Goal: Task Accomplishment & Management: Manage account settings

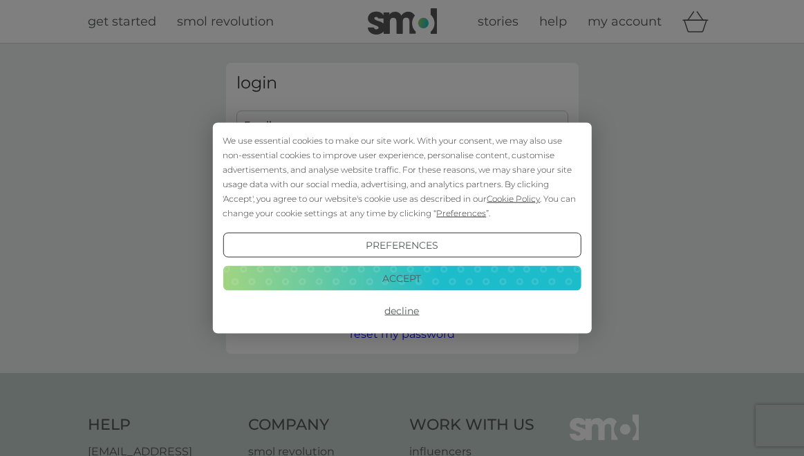
type input "[EMAIL_ADDRESS][PERSON_NAME][DOMAIN_NAME]"
click at [402, 307] on button "Decline" at bounding box center [402, 311] width 358 height 25
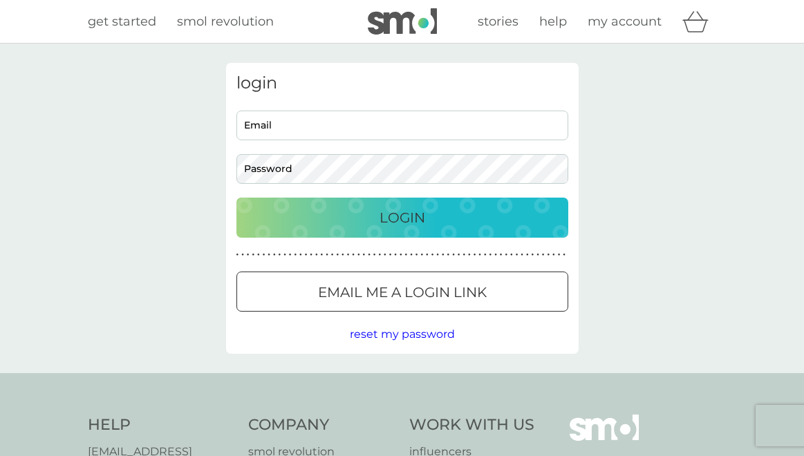
type input "[EMAIL_ADDRESS][PERSON_NAME][DOMAIN_NAME]"
click at [396, 214] on p "Login" at bounding box center [403, 218] width 46 height 22
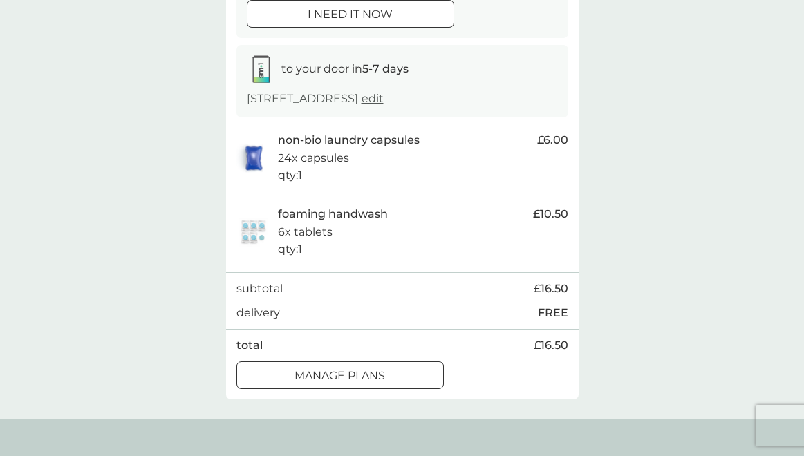
scroll to position [194, 0]
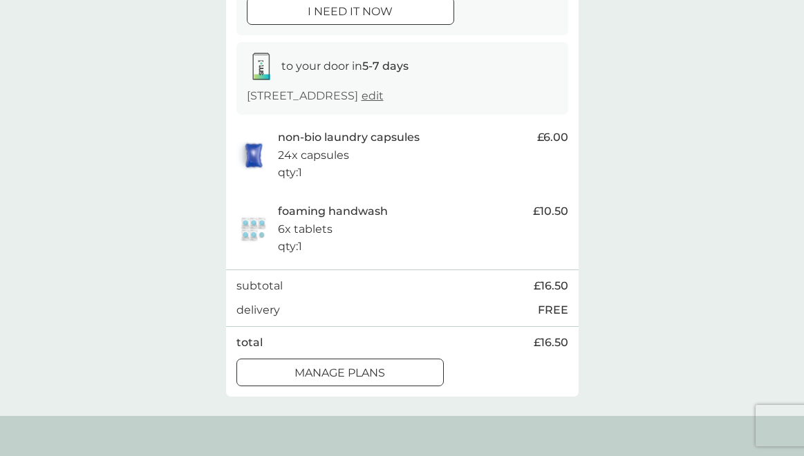
click at [322, 380] on div at bounding box center [340, 373] width 50 height 15
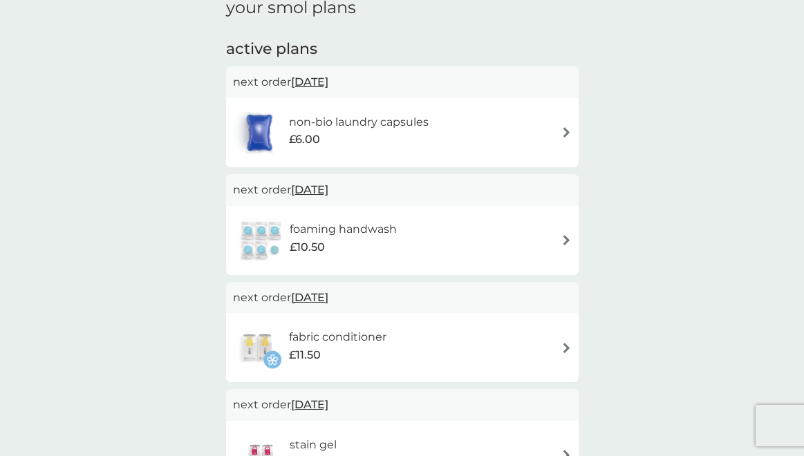
scroll to position [214, 0]
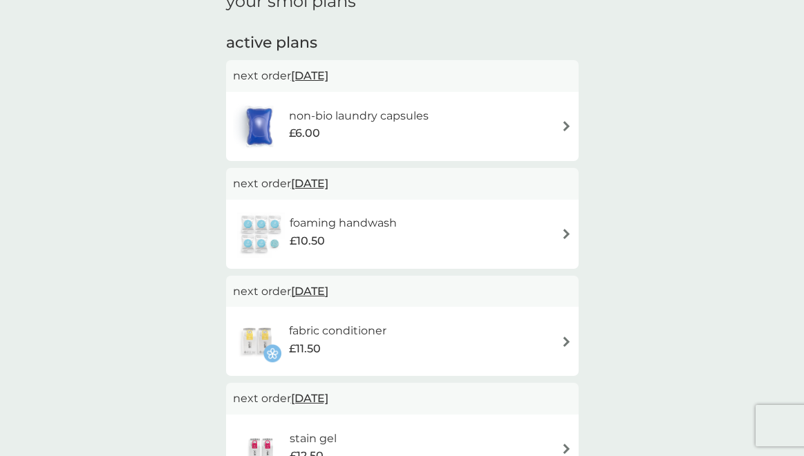
click at [328, 288] on span "5 Oct 2025" at bounding box center [309, 291] width 37 height 27
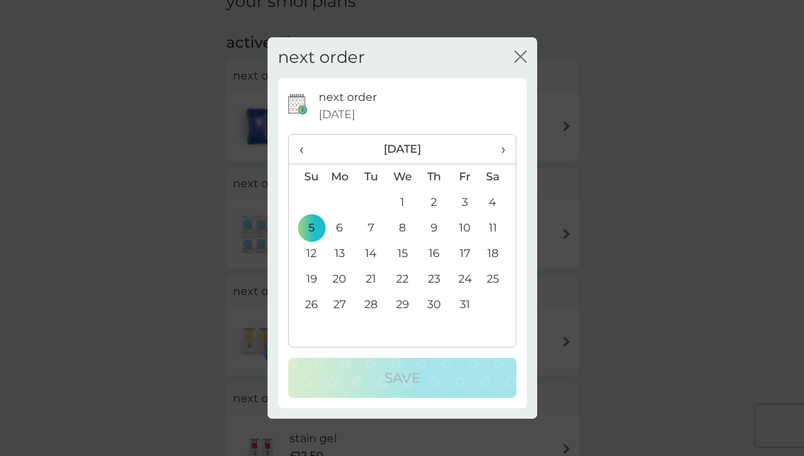
click at [299, 147] on span "‹" at bounding box center [306, 149] width 15 height 29
click at [463, 225] on td "12" at bounding box center [465, 229] width 31 height 26
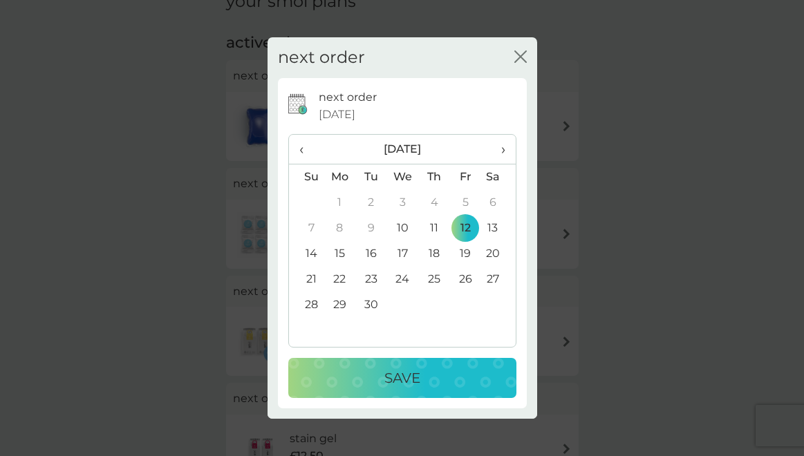
click at [396, 380] on p "Save" at bounding box center [402, 378] width 36 height 22
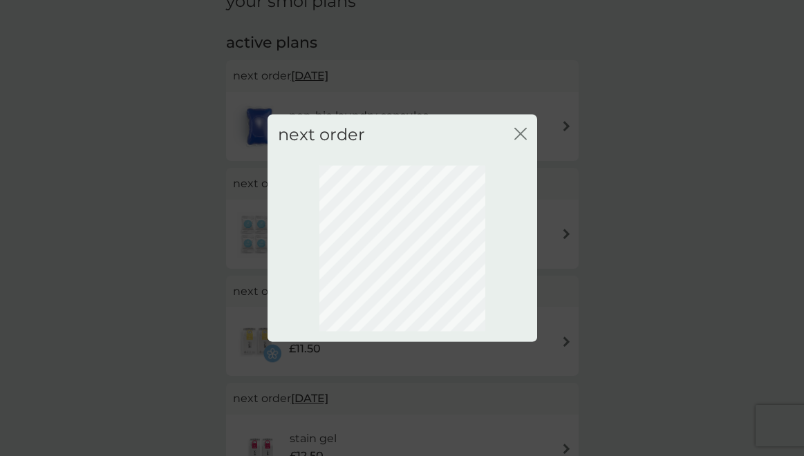
scroll to position [123, 0]
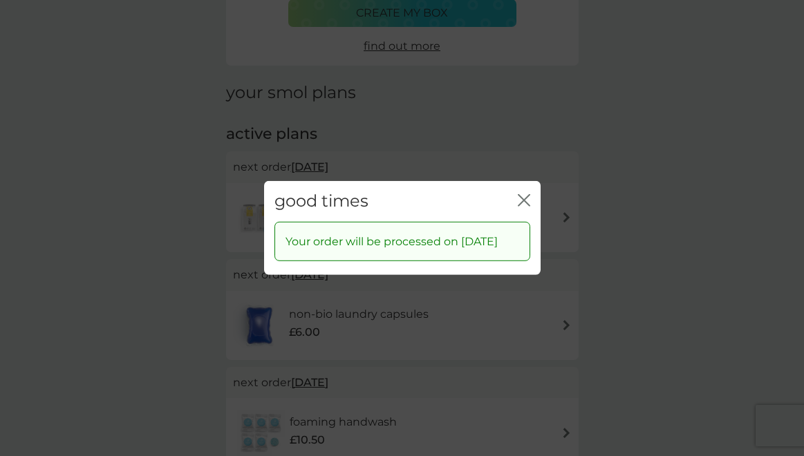
click at [522, 194] on icon "close" at bounding box center [524, 200] width 12 height 12
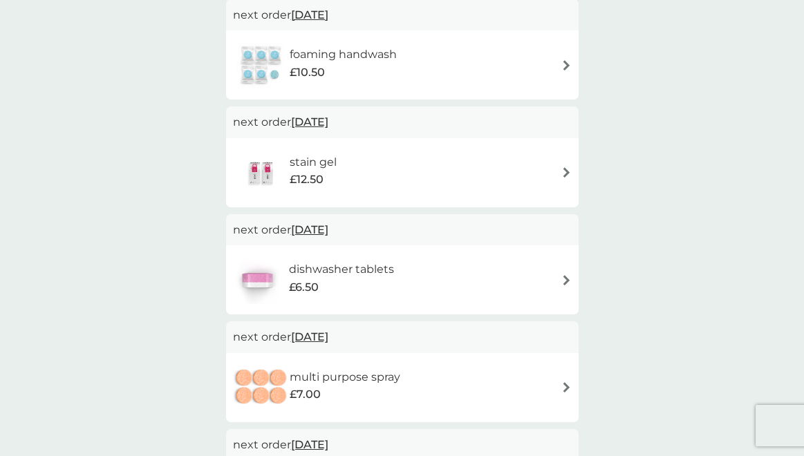
scroll to position [499, 0]
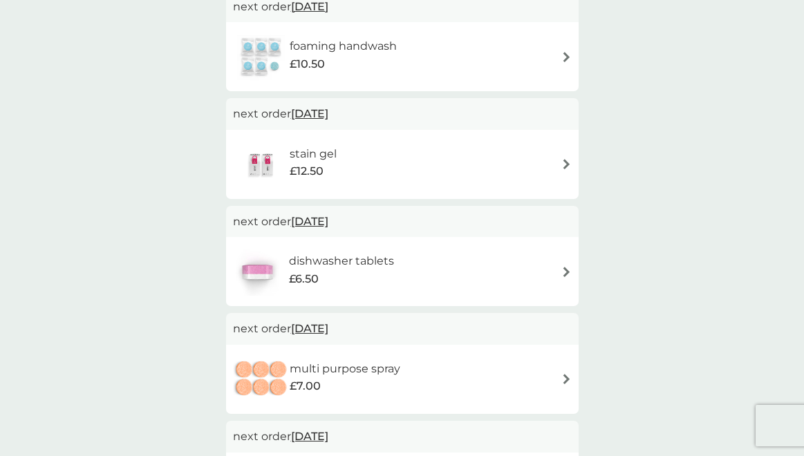
click at [562, 161] on img at bounding box center [567, 164] width 10 height 10
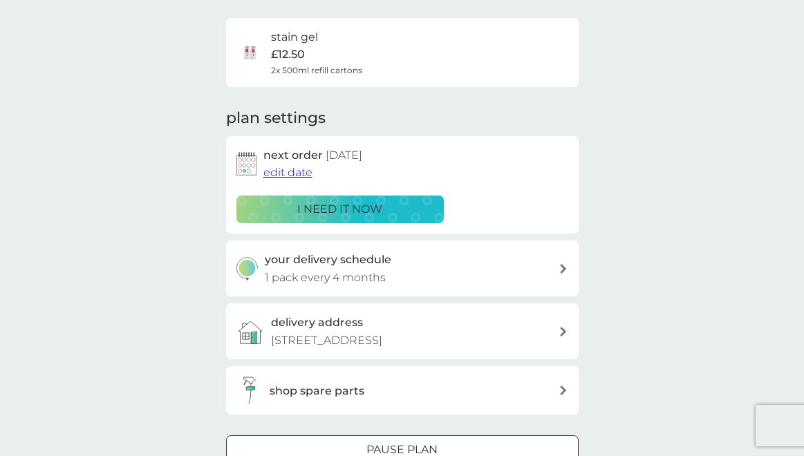
scroll to position [108, 0]
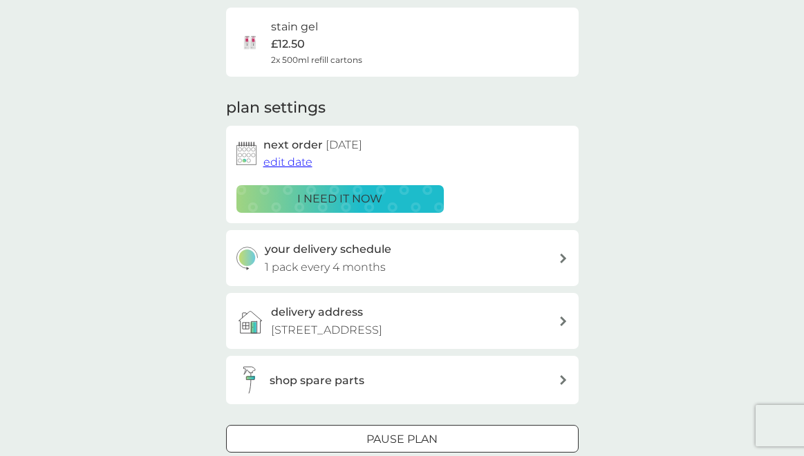
click at [293, 163] on span "edit date" at bounding box center [287, 162] width 49 height 13
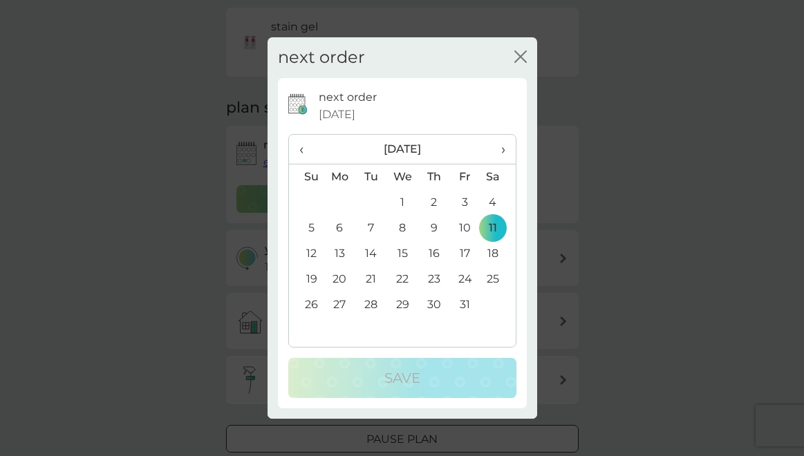
click at [501, 148] on span "›" at bounding box center [498, 149] width 14 height 29
click at [370, 250] on td "11" at bounding box center [370, 254] width 31 height 26
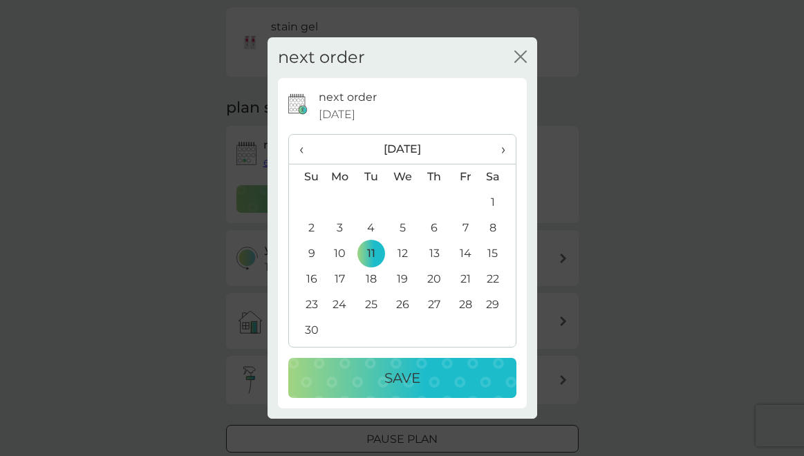
click at [396, 374] on p "Save" at bounding box center [402, 378] width 36 height 22
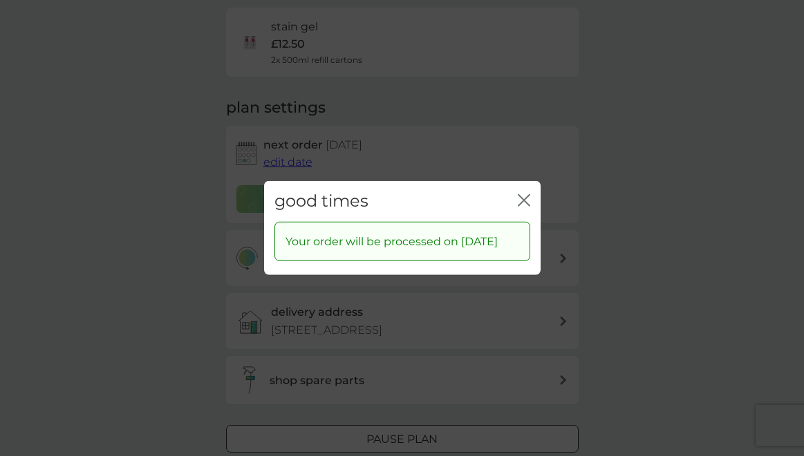
click at [522, 194] on icon "close" at bounding box center [524, 200] width 12 height 12
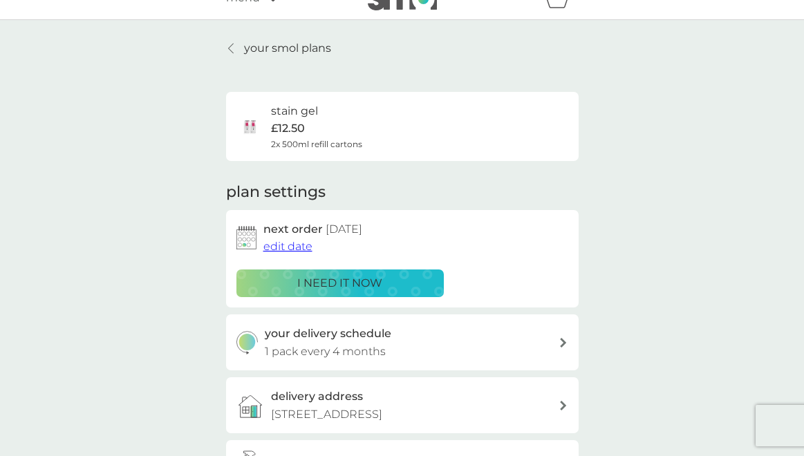
scroll to position [0, 0]
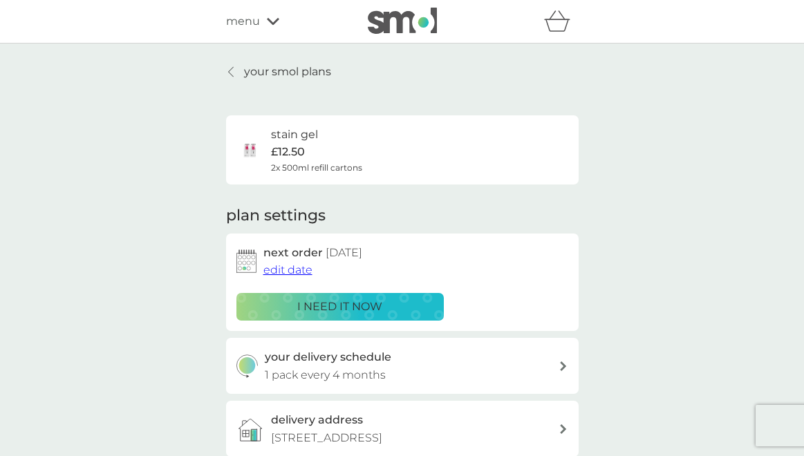
click at [233, 71] on icon at bounding box center [231, 71] width 6 height 11
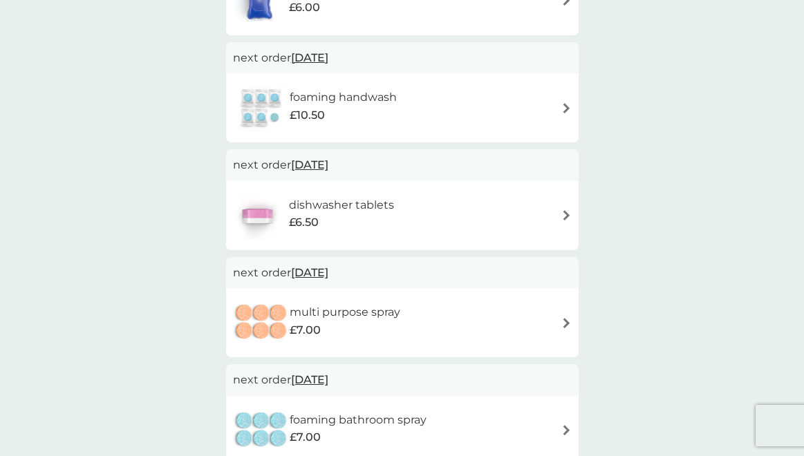
scroll to position [452, 0]
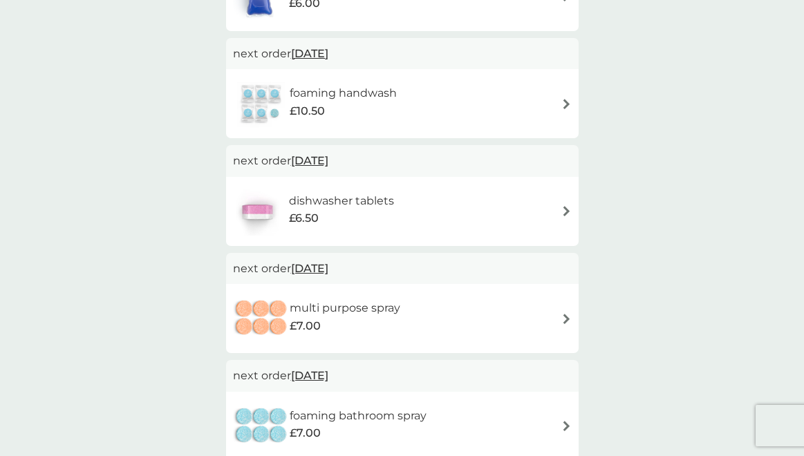
click at [562, 315] on img at bounding box center [567, 319] width 10 height 10
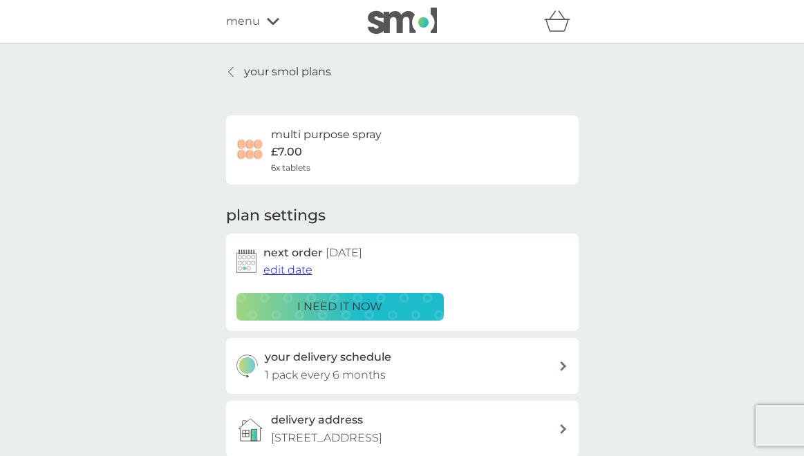
click at [289, 271] on span "edit date" at bounding box center [287, 269] width 49 height 13
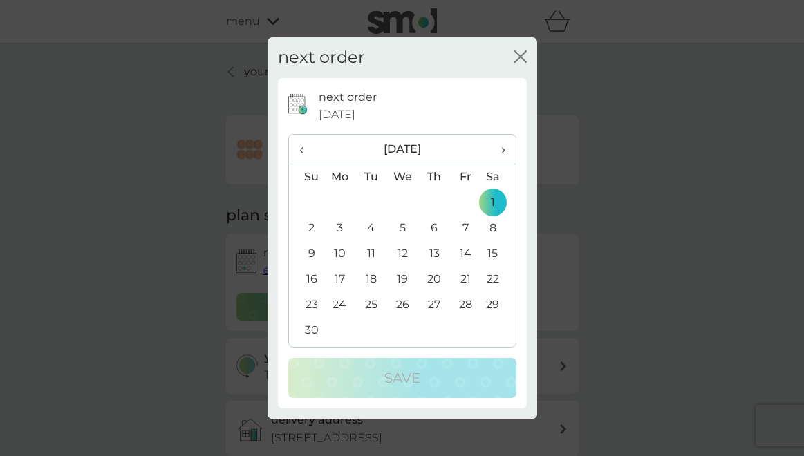
click at [502, 145] on span "›" at bounding box center [498, 149] width 14 height 29
click at [340, 196] on td "1" at bounding box center [340, 203] width 32 height 26
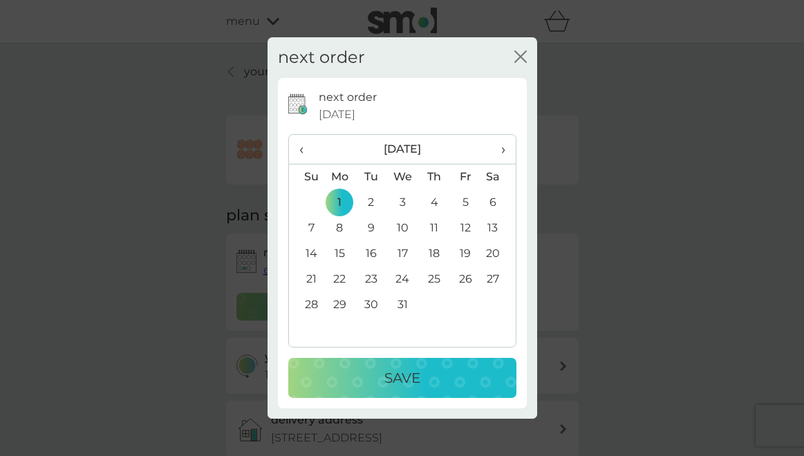
click at [396, 378] on p "Save" at bounding box center [402, 378] width 36 height 22
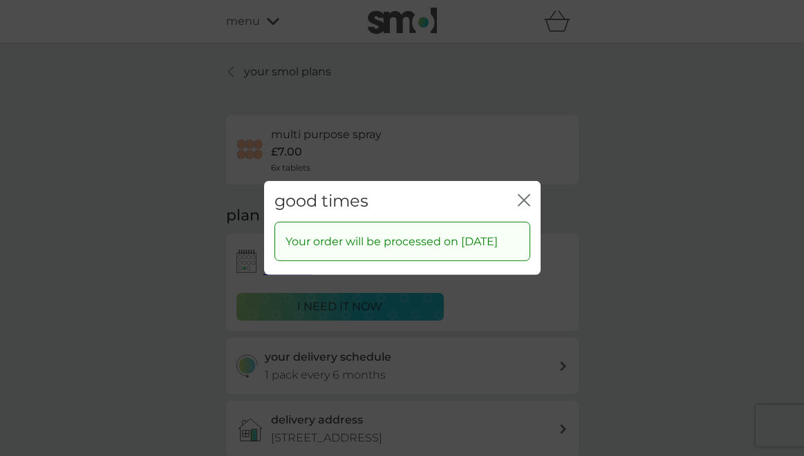
click at [521, 195] on icon "close" at bounding box center [522, 200] width 6 height 11
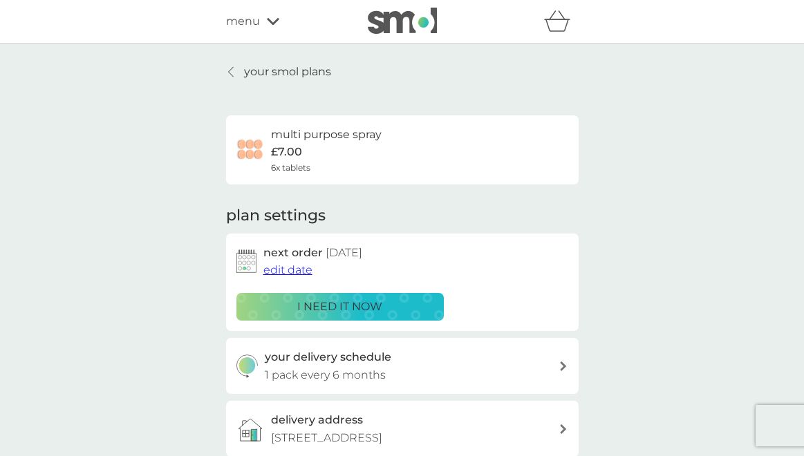
click at [257, 73] on p "your smol plans" at bounding box center [287, 72] width 87 height 18
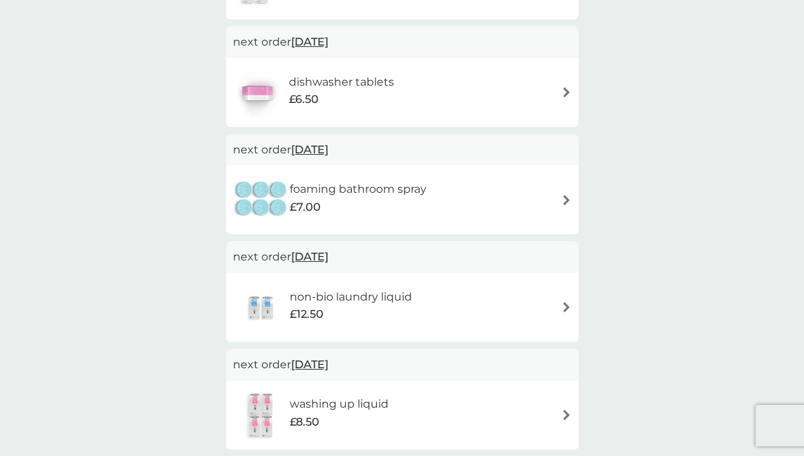
scroll to position [577, 0]
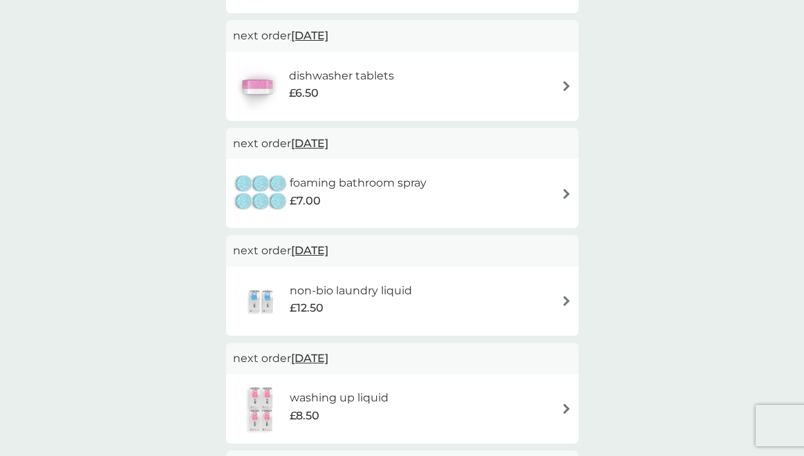
click at [323, 142] on span "1 Nov 2025" at bounding box center [309, 143] width 37 height 27
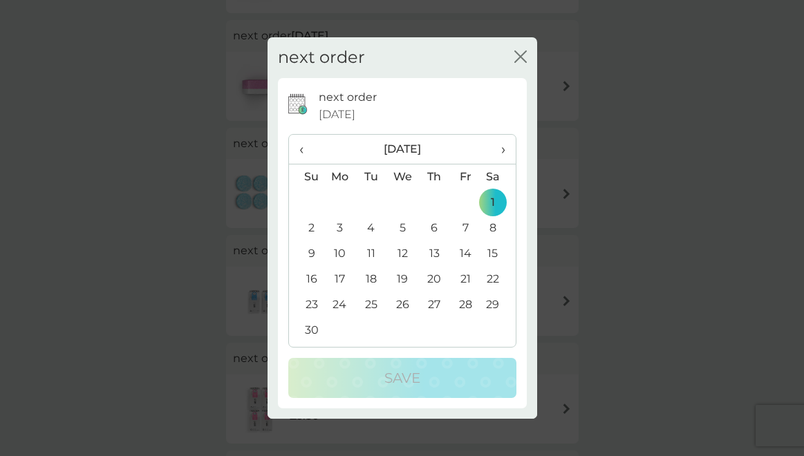
click at [502, 148] on span "›" at bounding box center [498, 149] width 14 height 29
click at [338, 226] on td "5" at bounding box center [340, 229] width 32 height 26
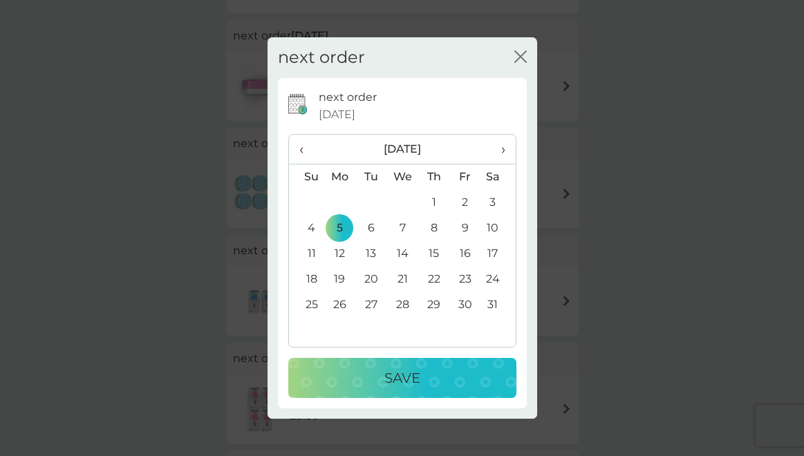
click at [389, 373] on p "Save" at bounding box center [402, 378] width 36 height 22
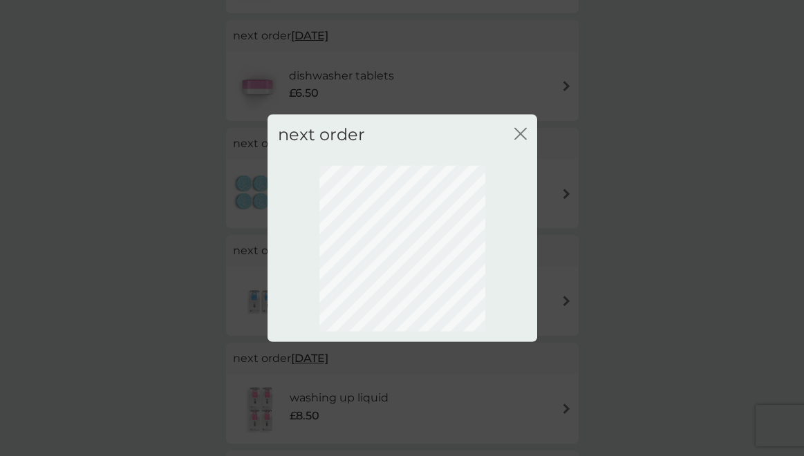
scroll to position [123, 0]
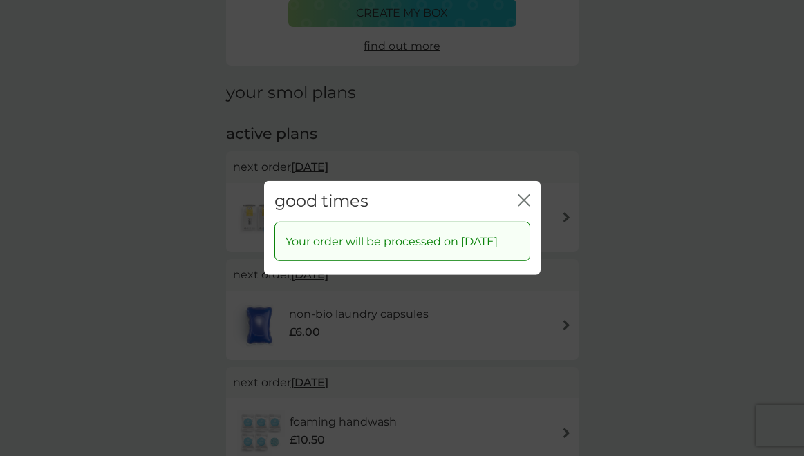
click at [521, 195] on icon "close" at bounding box center [522, 200] width 6 height 11
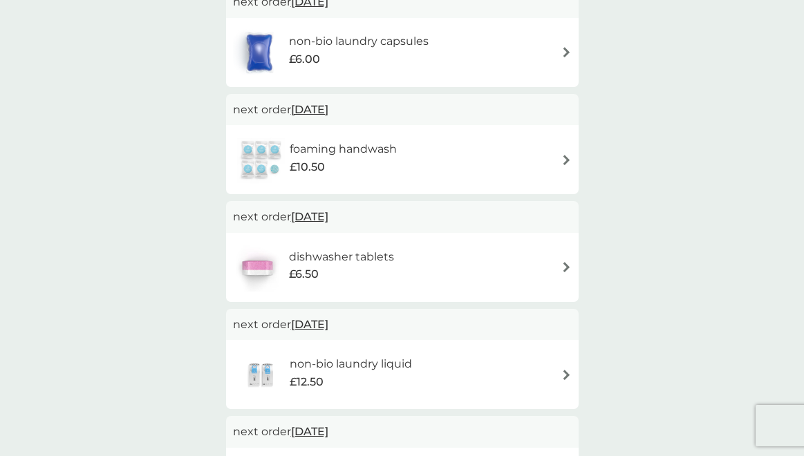
scroll to position [406, 0]
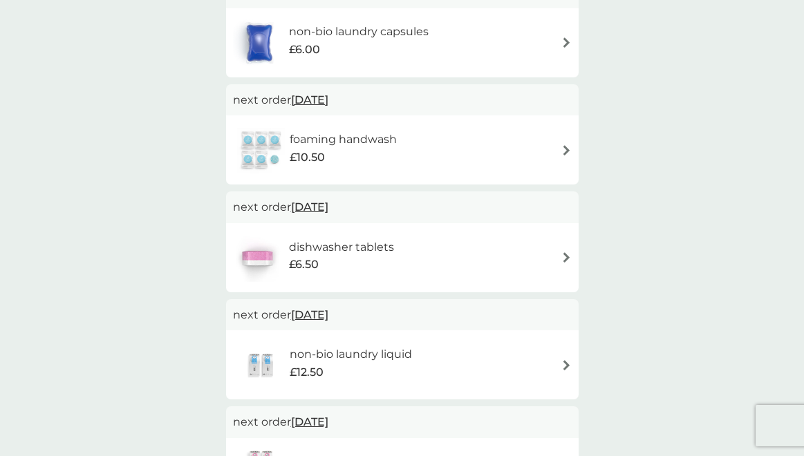
click at [319, 205] on span "12 Oct 2025" at bounding box center [309, 207] width 37 height 27
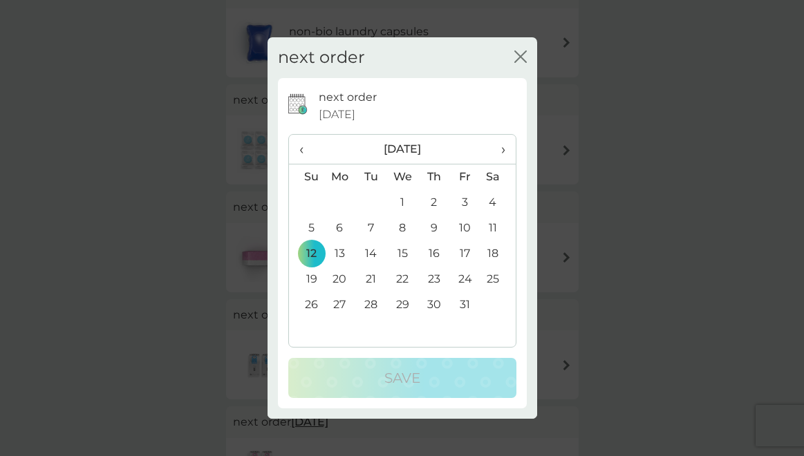
click at [501, 148] on span "›" at bounding box center [498, 149] width 14 height 29
click at [493, 202] on td "1" at bounding box center [498, 203] width 35 height 26
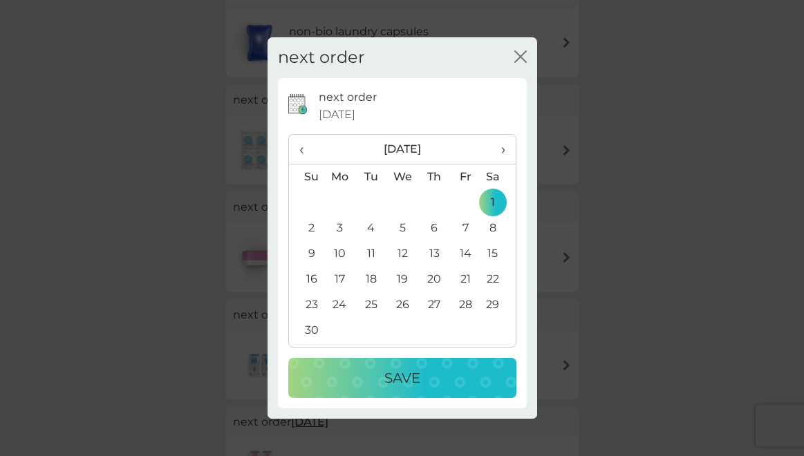
click at [385, 373] on p "Save" at bounding box center [402, 378] width 36 height 22
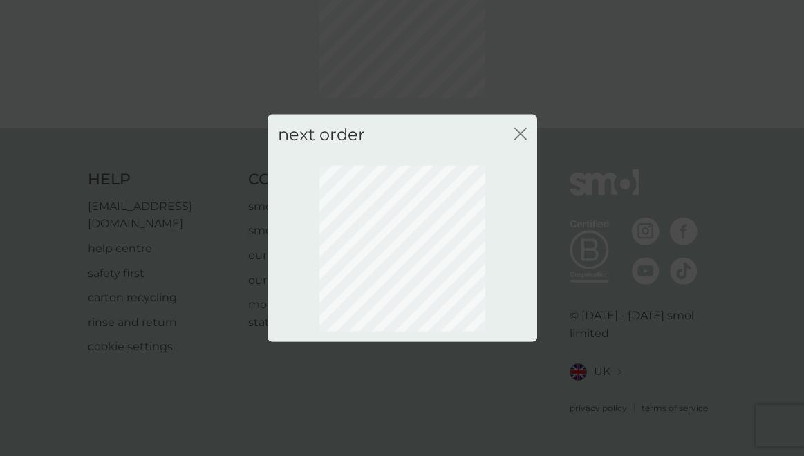
scroll to position [123, 0]
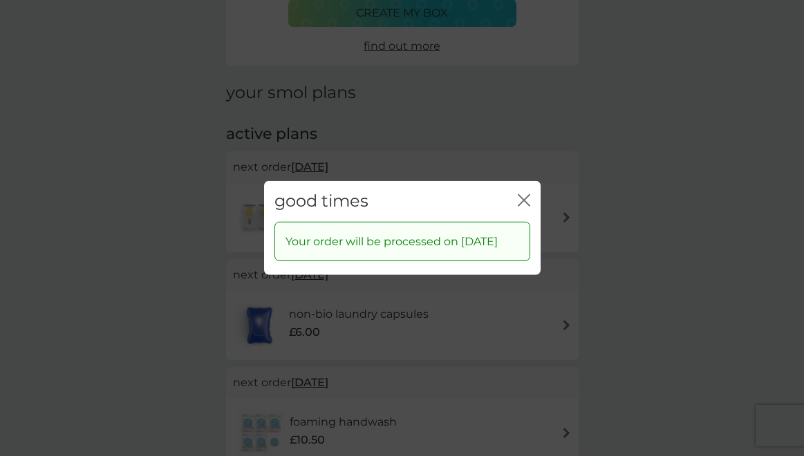
click at [524, 195] on icon "close" at bounding box center [527, 200] width 6 height 11
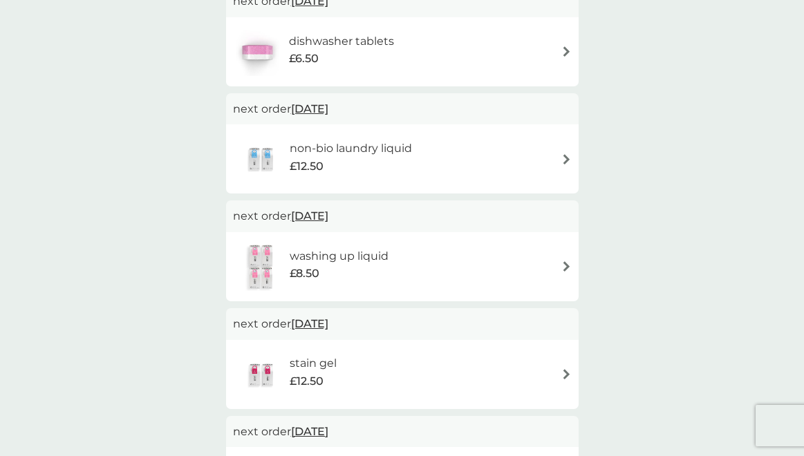
scroll to position [614, 0]
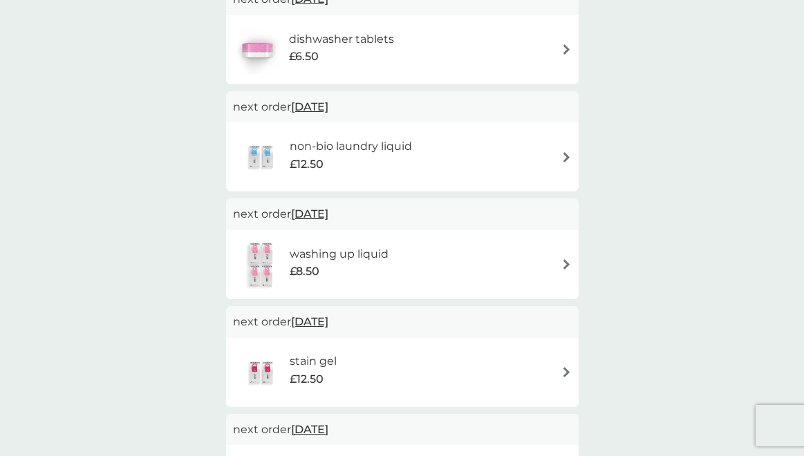
click at [314, 212] on span "7 Nov 2025" at bounding box center [309, 214] width 37 height 27
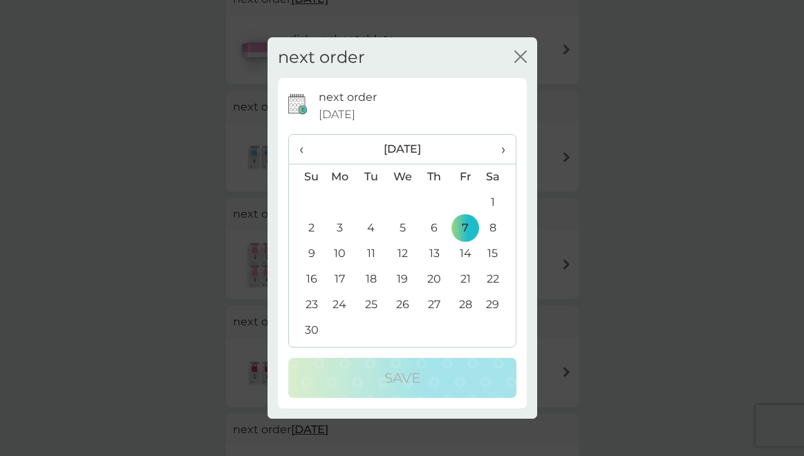
click at [503, 146] on span "›" at bounding box center [498, 149] width 14 height 29
click at [501, 148] on span "›" at bounding box center [498, 149] width 14 height 29
click at [340, 227] on td "2" at bounding box center [340, 229] width 32 height 26
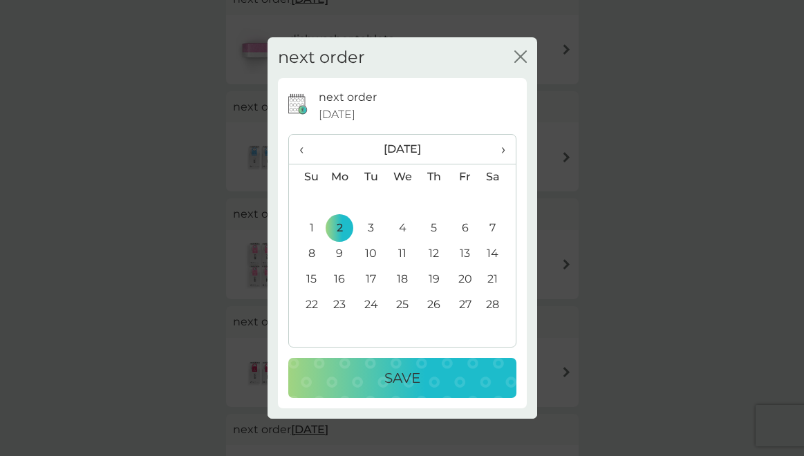
click at [397, 378] on p "Save" at bounding box center [402, 378] width 36 height 22
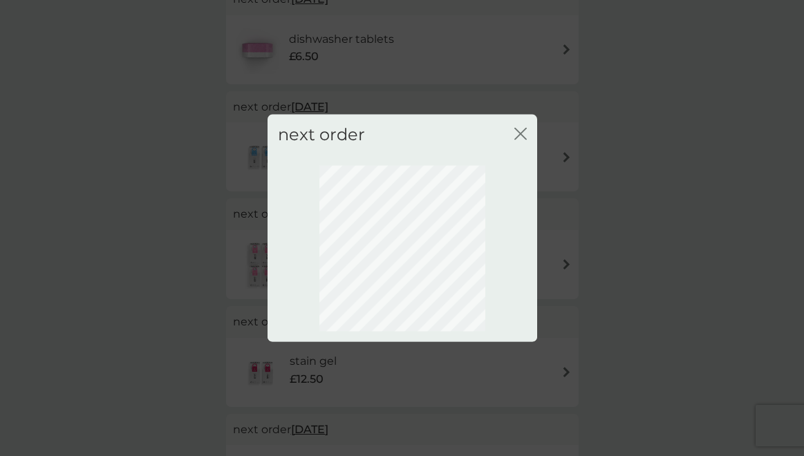
scroll to position [123, 0]
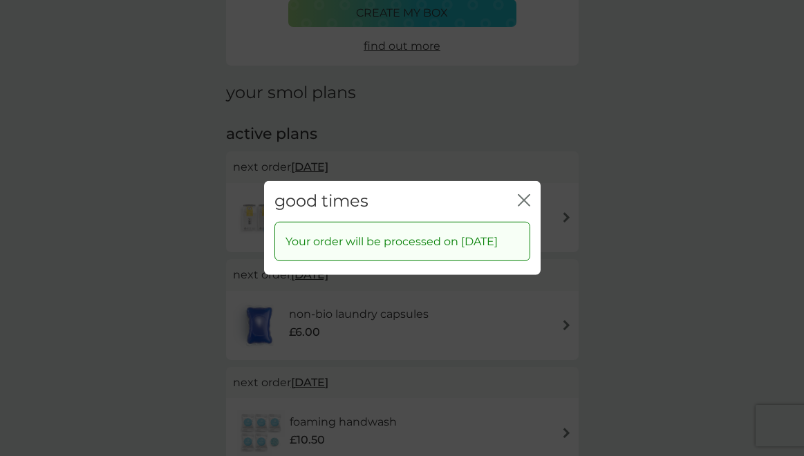
click at [521, 194] on icon "close" at bounding box center [524, 200] width 12 height 12
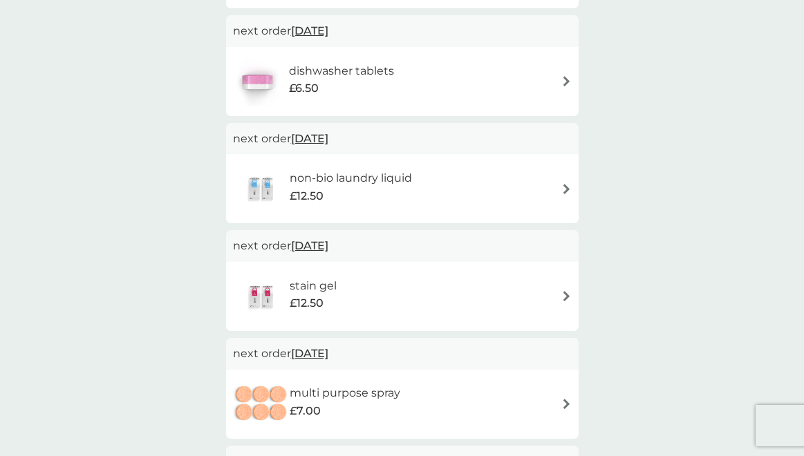
scroll to position [586, 0]
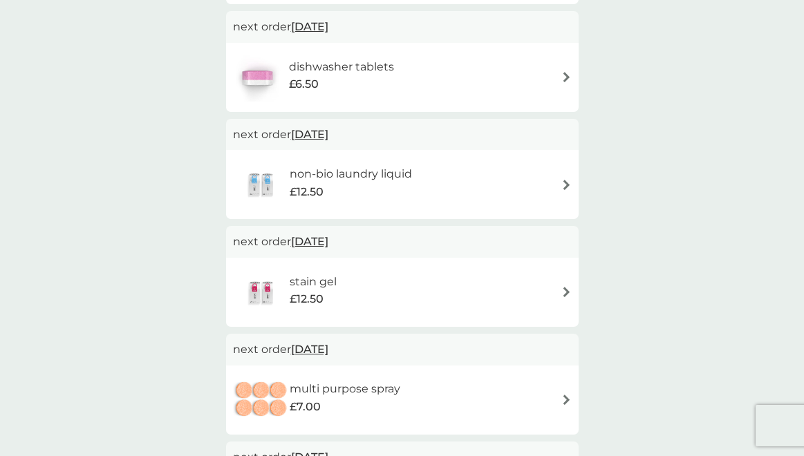
click at [319, 131] on span "1 Nov 2025" at bounding box center [309, 134] width 37 height 27
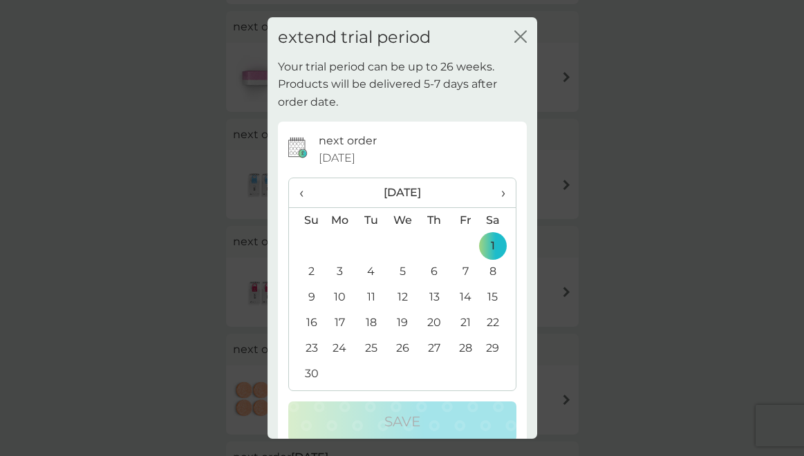
click at [501, 192] on span "›" at bounding box center [498, 192] width 14 height 29
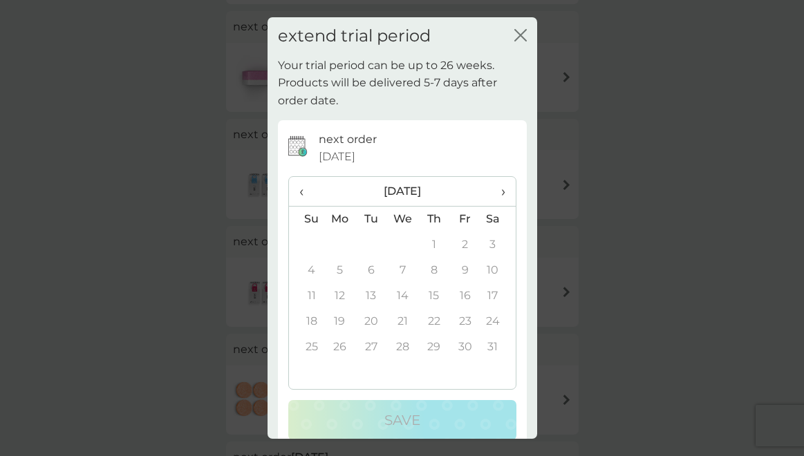
click at [301, 189] on span "‹" at bounding box center [306, 191] width 15 height 29
click at [521, 34] on icon "close" at bounding box center [524, 35] width 6 height 11
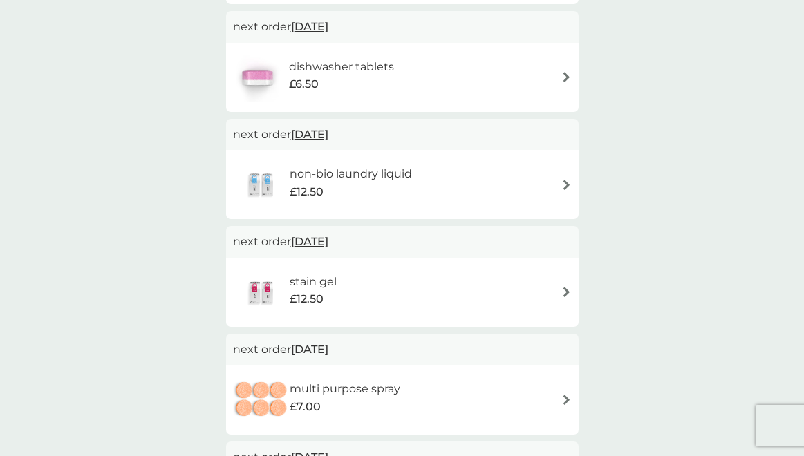
click at [566, 183] on img at bounding box center [567, 185] width 10 height 10
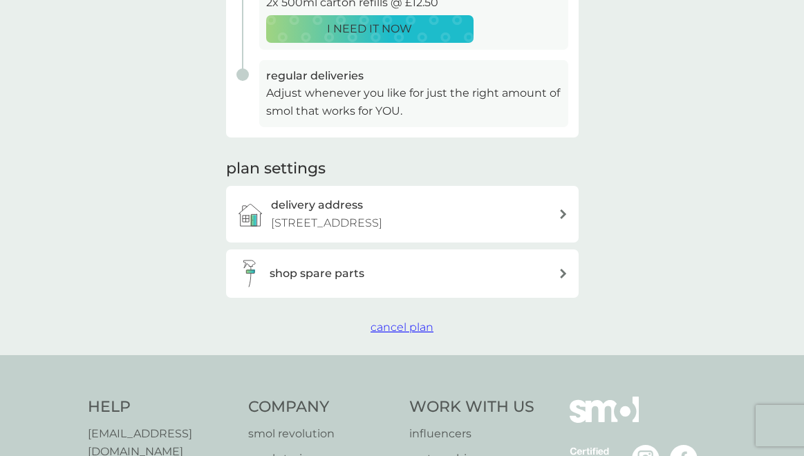
scroll to position [371, 0]
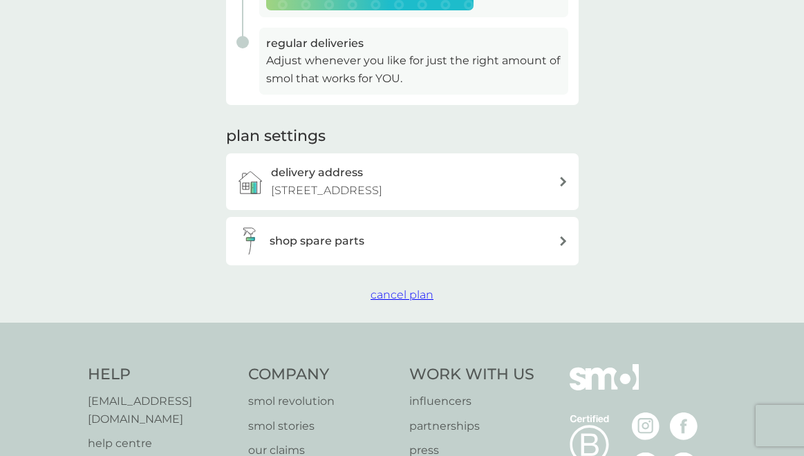
click at [398, 302] on span "cancel plan" at bounding box center [402, 294] width 63 height 13
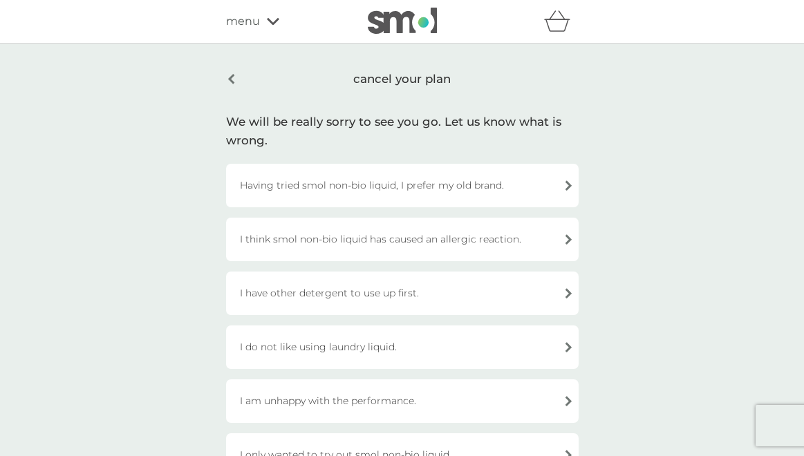
click at [233, 80] on div "cancel your plan" at bounding box center [402, 79] width 353 height 33
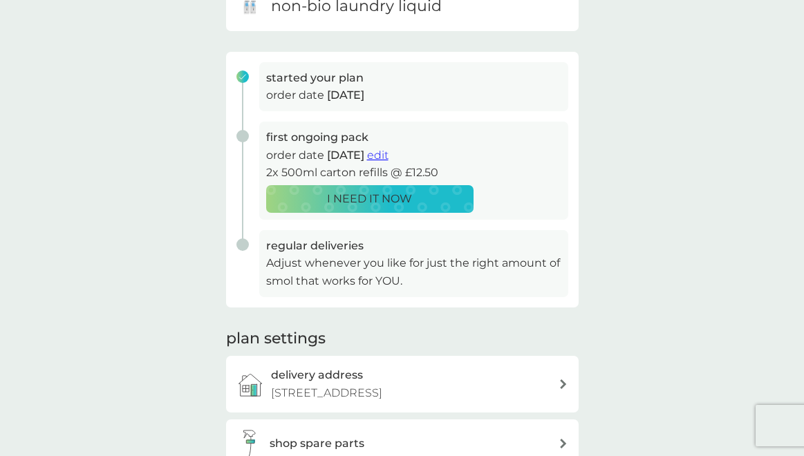
scroll to position [174, 0]
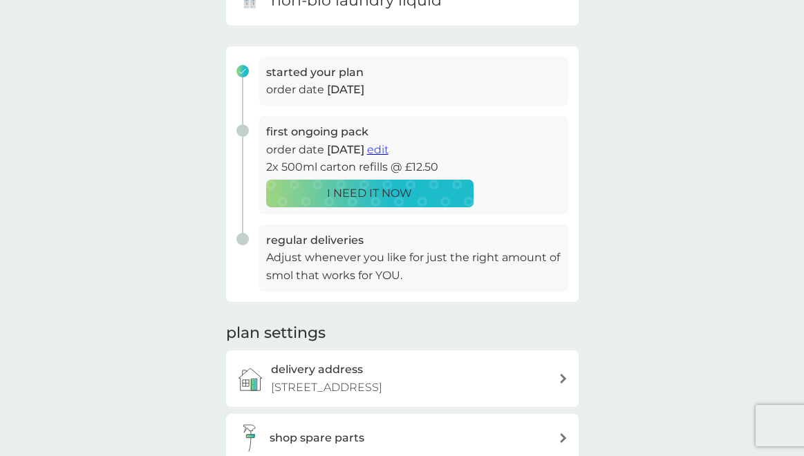
click at [389, 148] on span "edit" at bounding box center [377, 149] width 21 height 13
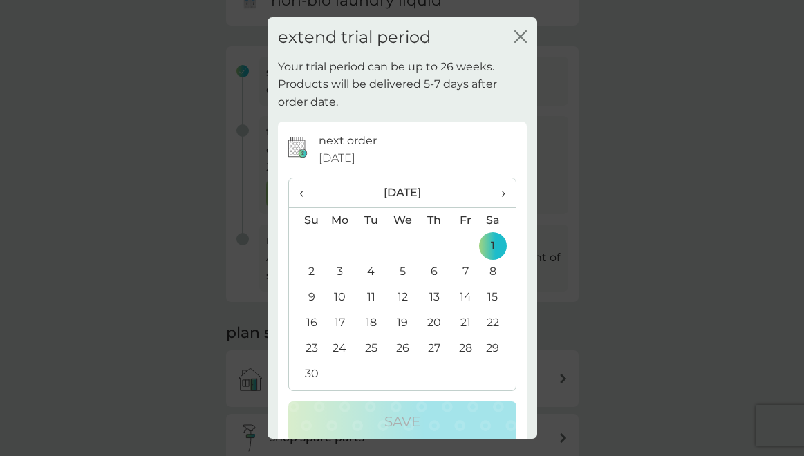
click at [502, 193] on span "›" at bounding box center [498, 192] width 14 height 29
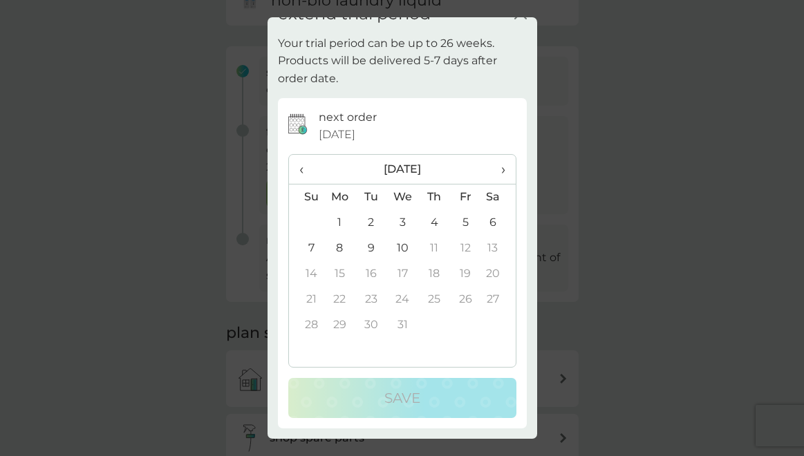
click at [398, 245] on td "10" at bounding box center [403, 249] width 32 height 26
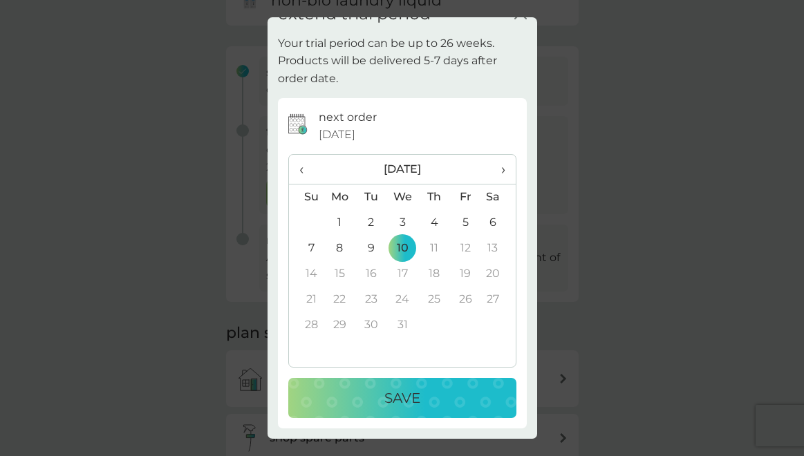
click at [395, 396] on p "Save" at bounding box center [402, 398] width 36 height 22
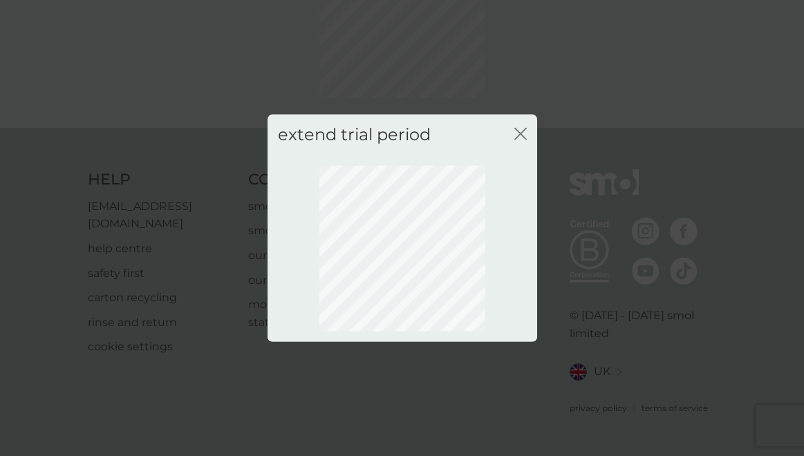
scroll to position [123, 0]
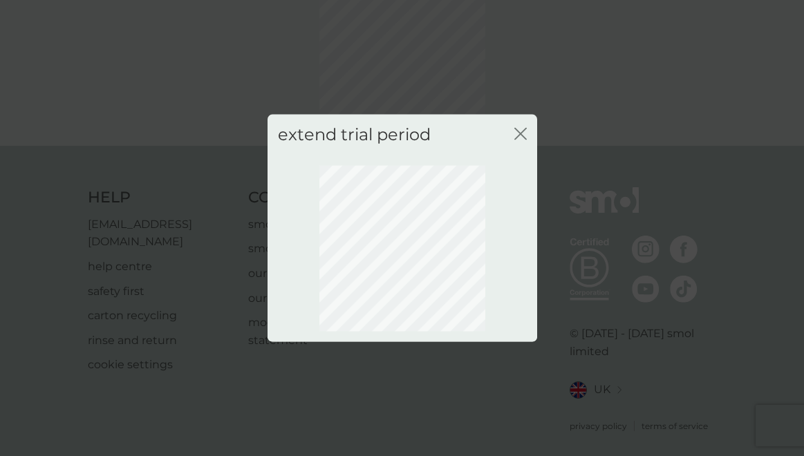
click at [520, 131] on icon "close" at bounding box center [520, 134] width 12 height 12
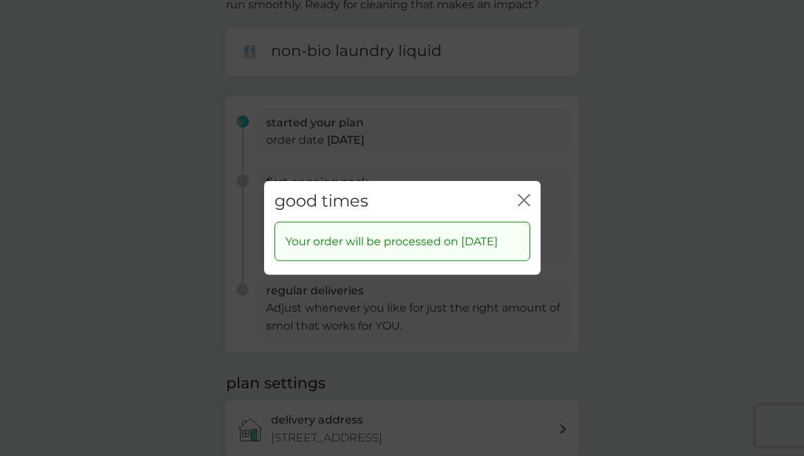
click at [520, 195] on icon "close" at bounding box center [522, 200] width 6 height 11
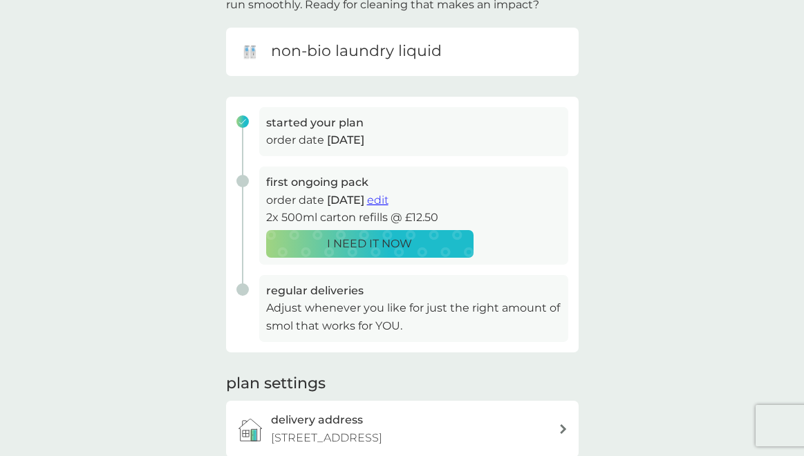
scroll to position [0, 0]
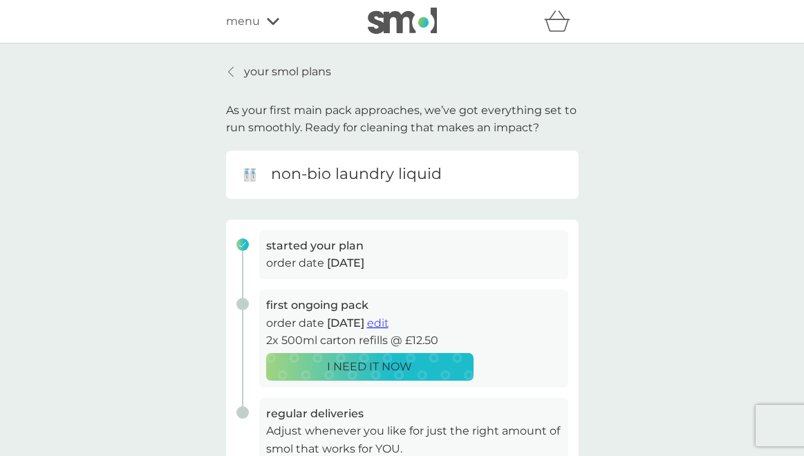
click at [250, 71] on p "your smol plans" at bounding box center [287, 72] width 87 height 18
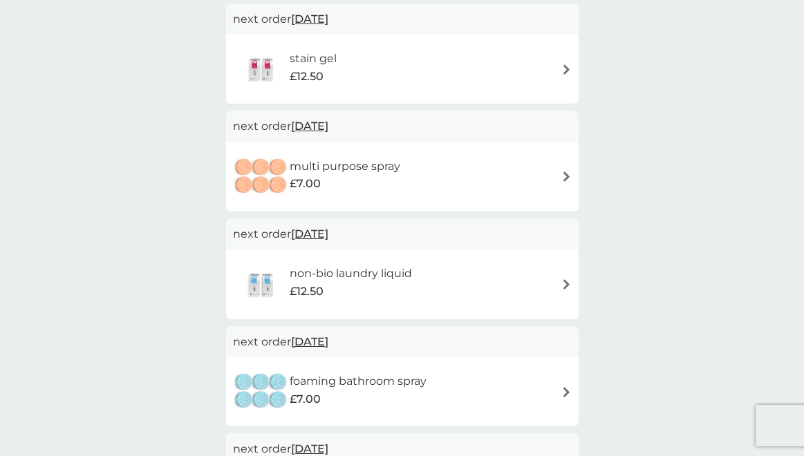
scroll to position [703, 0]
click at [315, 124] on span "1 Dec 2025" at bounding box center [309, 125] width 37 height 27
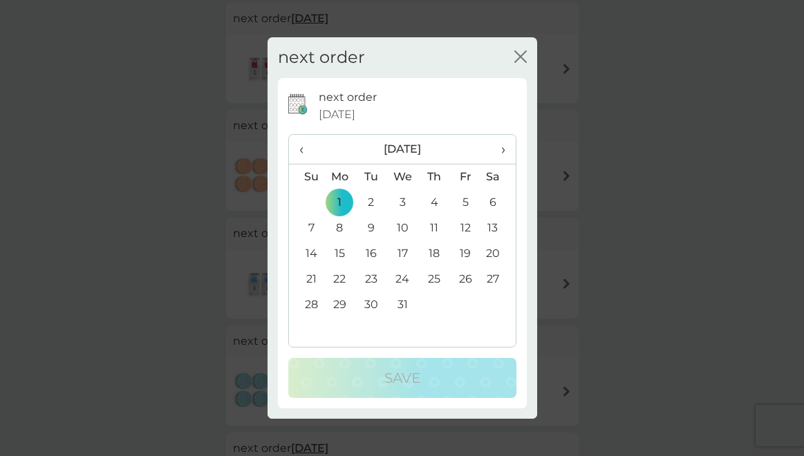
click at [500, 150] on span "›" at bounding box center [498, 149] width 14 height 29
click at [341, 226] on td "5" at bounding box center [340, 229] width 32 height 26
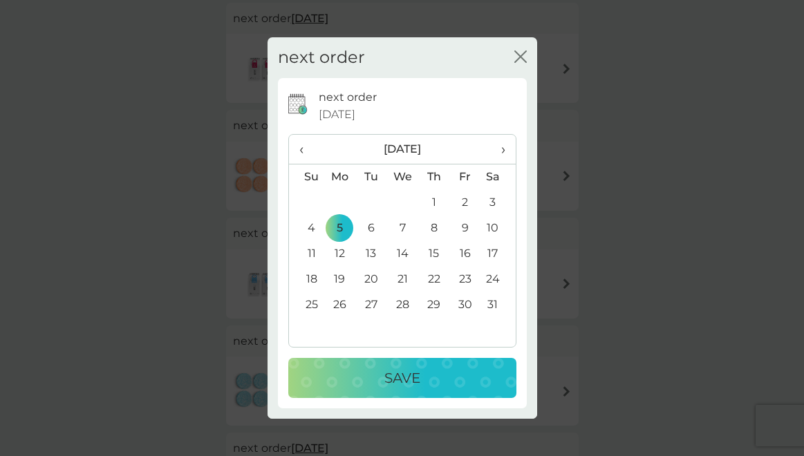
click at [387, 380] on p "Save" at bounding box center [402, 378] width 36 height 22
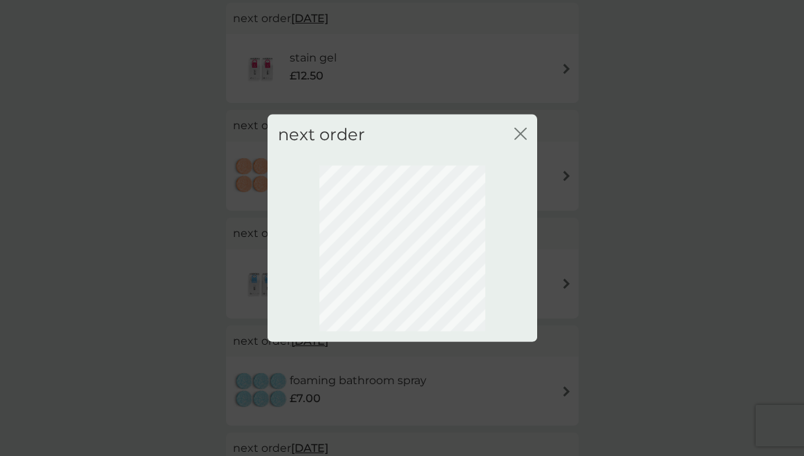
scroll to position [123, 0]
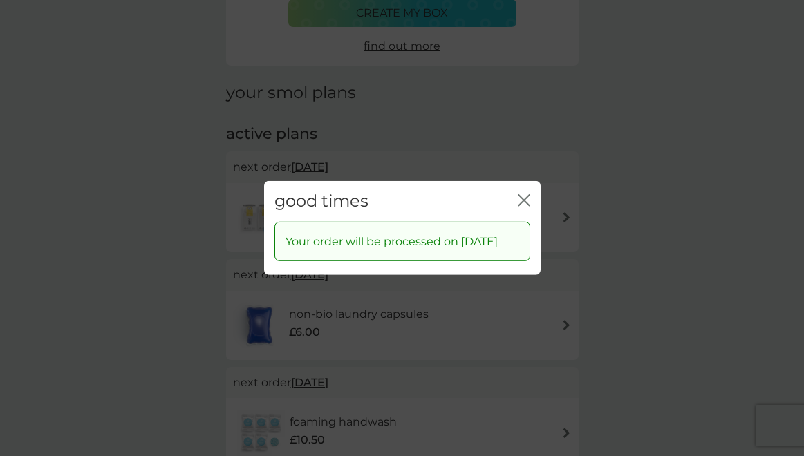
click at [522, 194] on icon "close" at bounding box center [524, 200] width 12 height 12
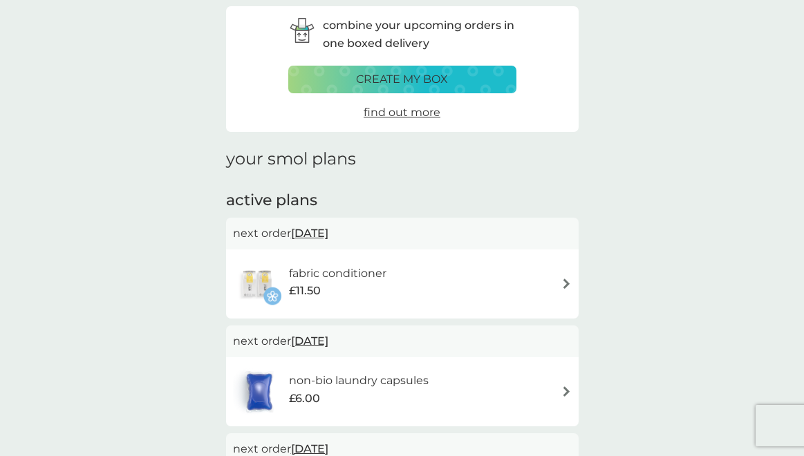
scroll to position [0, 0]
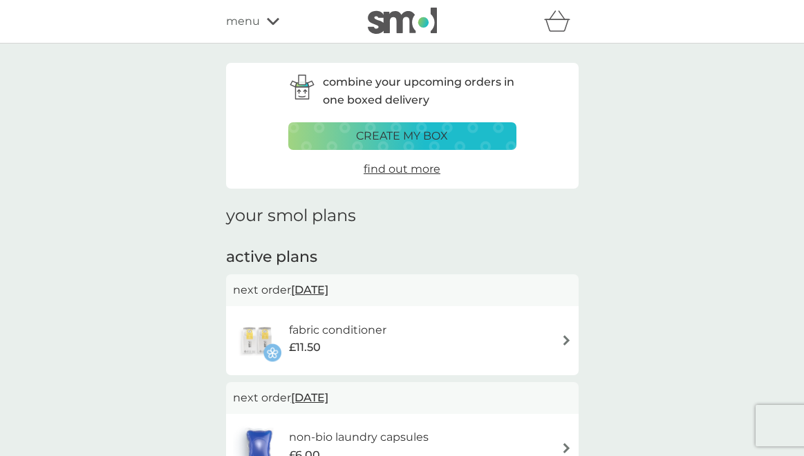
click at [403, 129] on p "create my box" at bounding box center [402, 136] width 92 height 18
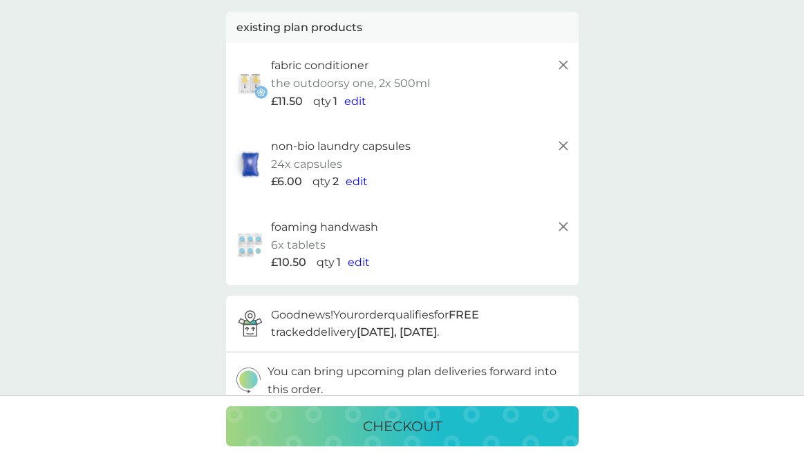
scroll to position [88, 0]
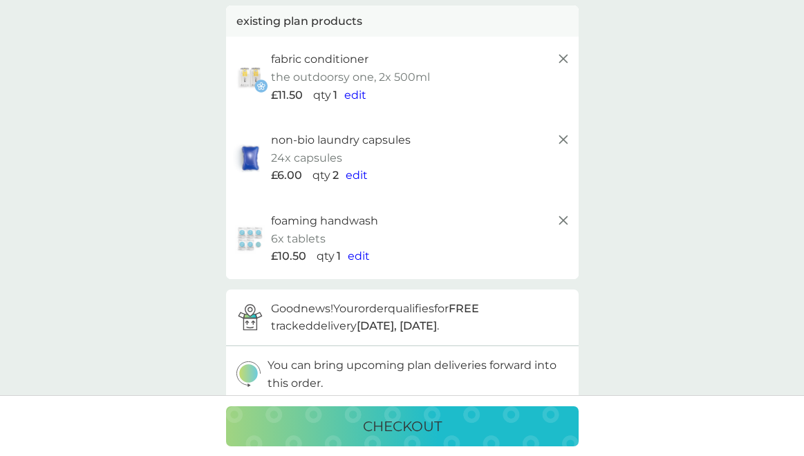
click at [353, 95] on span "edit" at bounding box center [355, 95] width 22 height 13
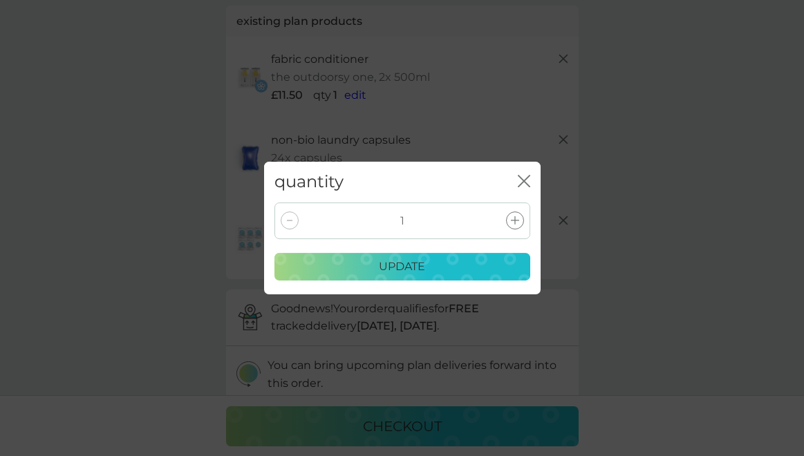
click at [521, 176] on icon "close" at bounding box center [524, 181] width 12 height 12
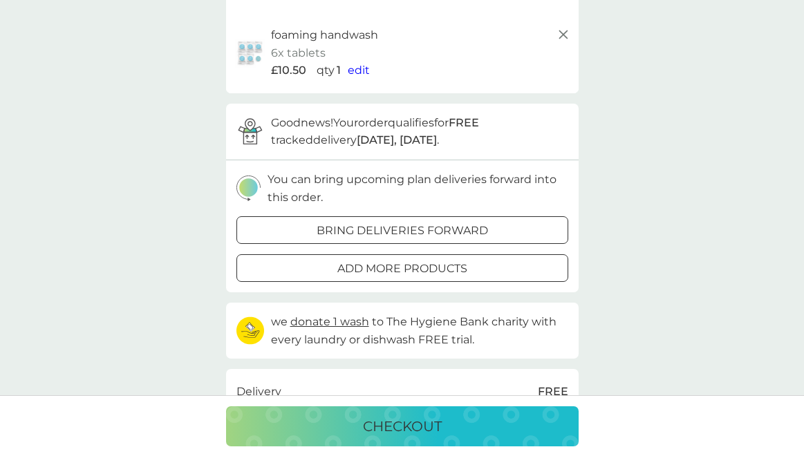
scroll to position [0, 0]
